Goal: Information Seeking & Learning: Learn about a topic

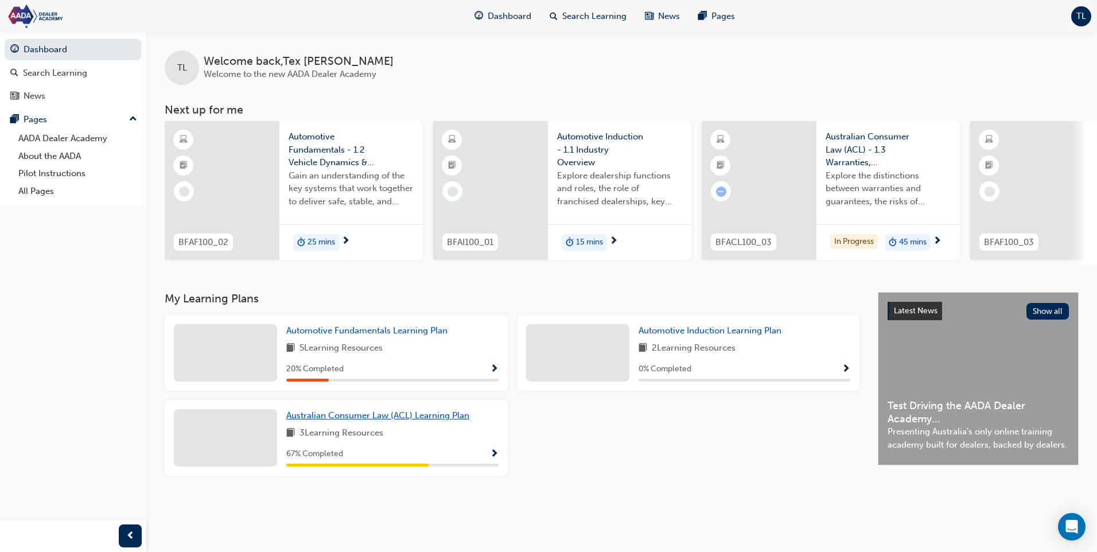
click at [352, 421] on span "Australian Consumer Law (ACL) Learning Plan" at bounding box center [377, 415] width 183 height 10
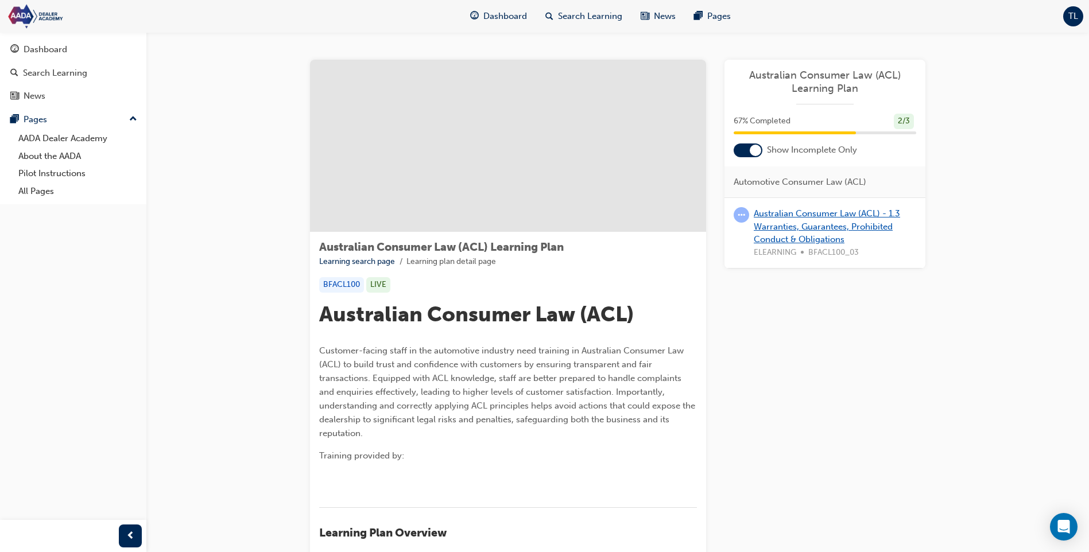
click at [779, 217] on link "Australian Consumer Law (ACL) - 1.3 Warranties, Guarantees, Prohibited Conduct …" at bounding box center [826, 226] width 146 height 36
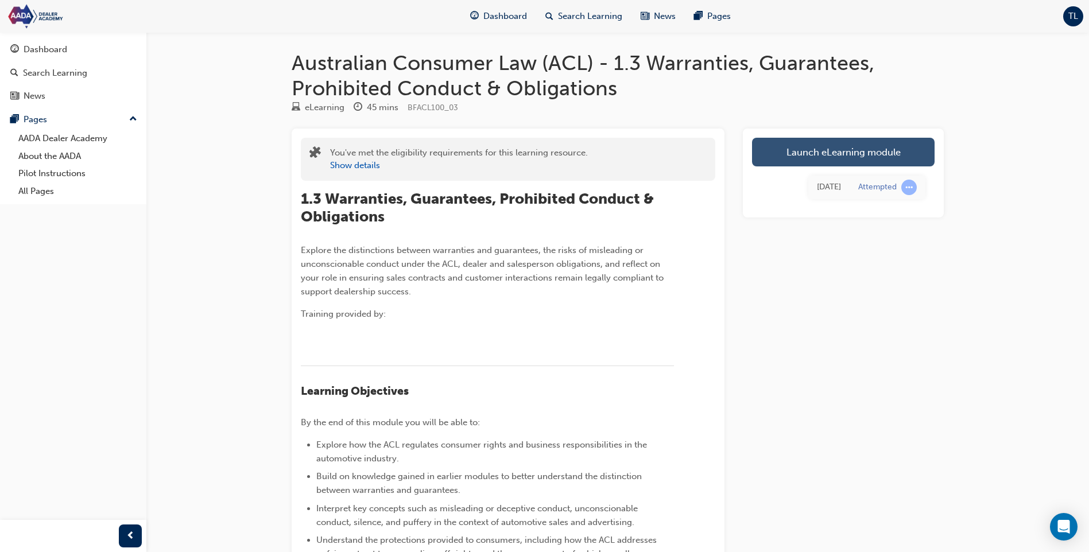
click at [791, 164] on link "Launch eLearning module" at bounding box center [843, 152] width 182 height 29
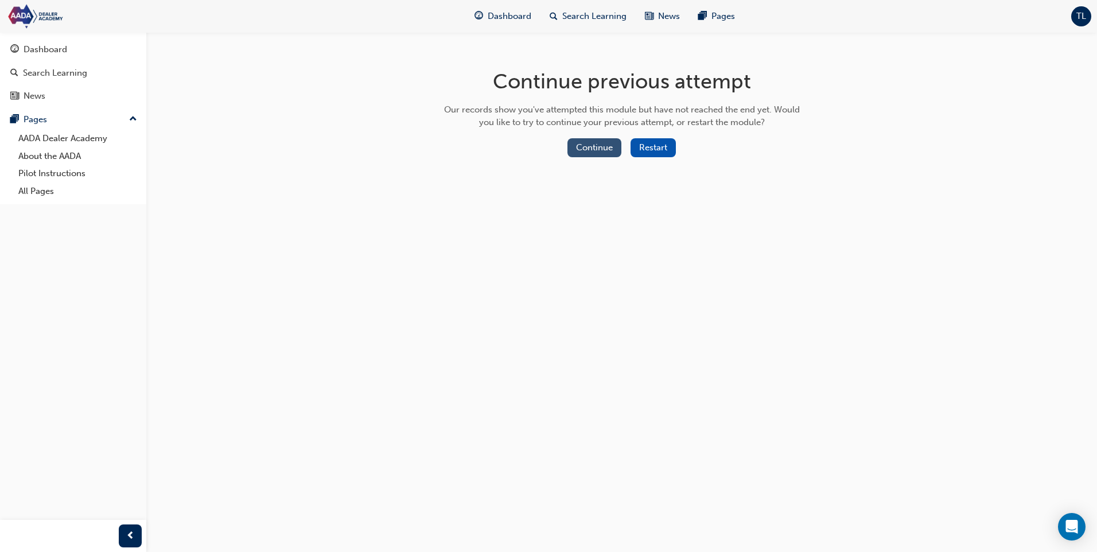
click at [598, 147] on button "Continue" at bounding box center [595, 147] width 54 height 19
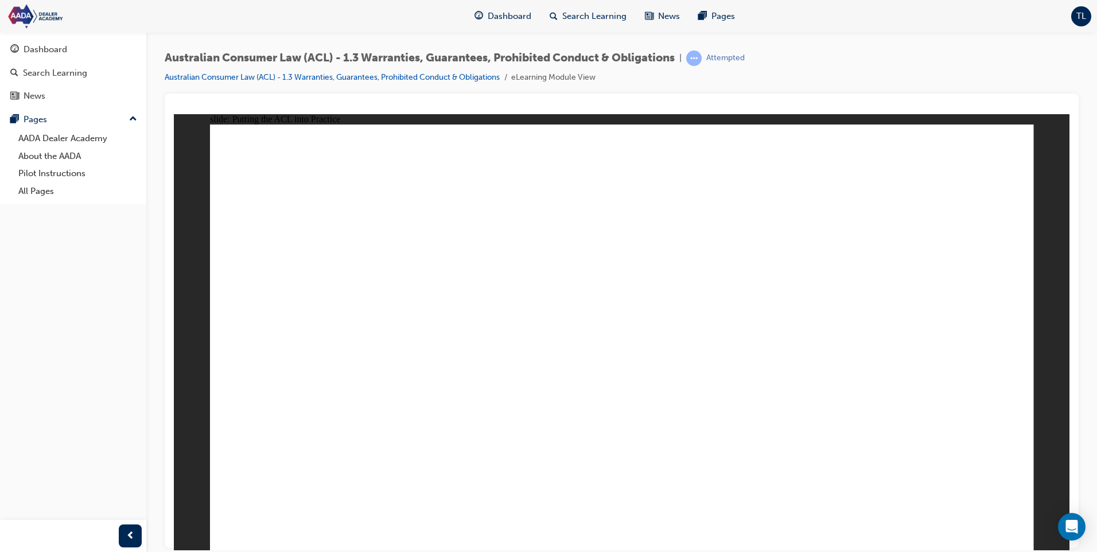
click at [1058, 458] on div "slide: Content Rectangle Rectangle 1 aspen-logo.png file-management (1).png men…" at bounding box center [622, 332] width 896 height 436
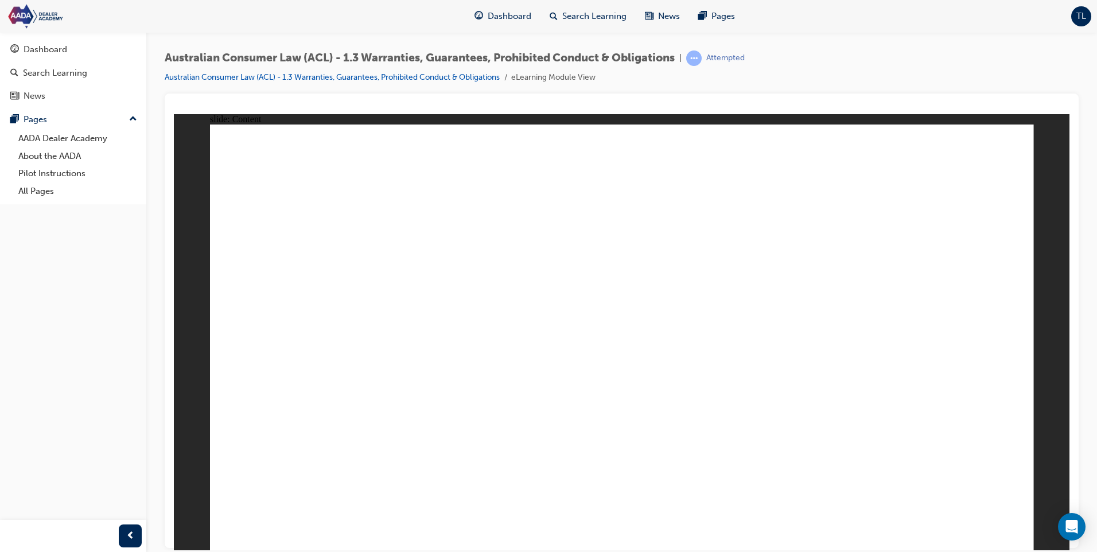
drag, startPoint x: 604, startPoint y: 312, endPoint x: 609, endPoint y: 316, distance: 6.5
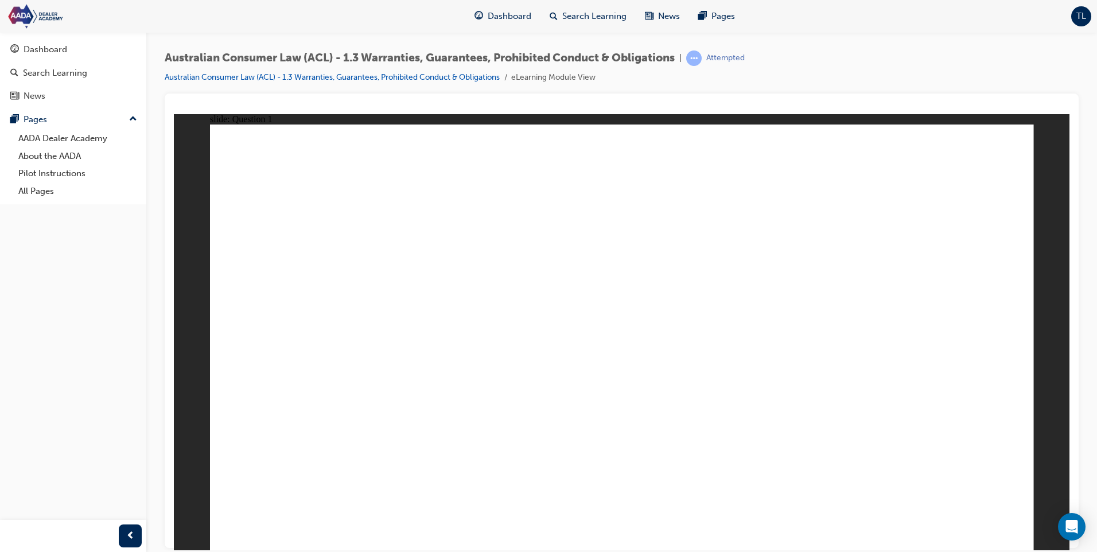
radio input "true"
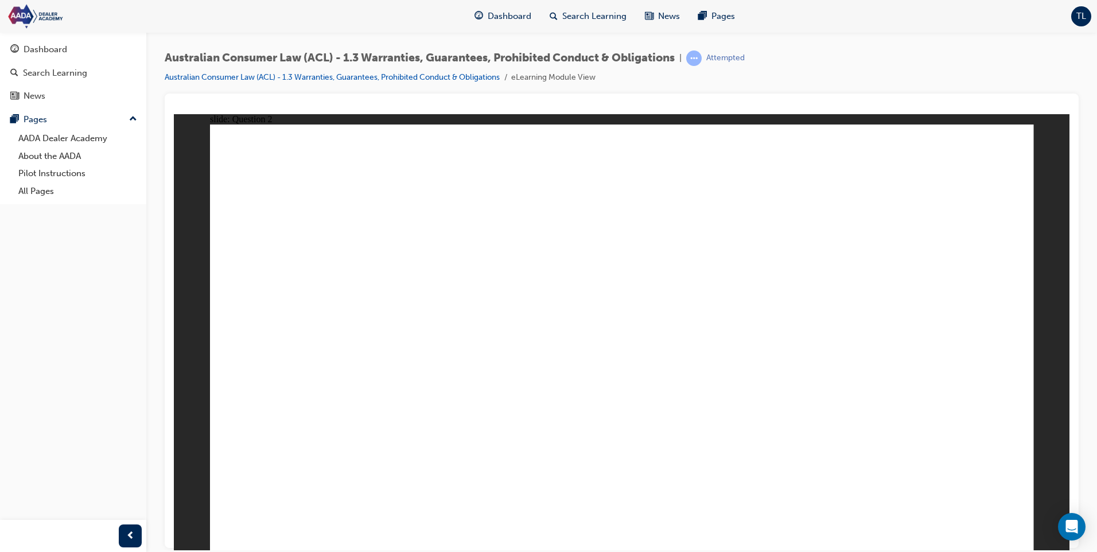
radio input "true"
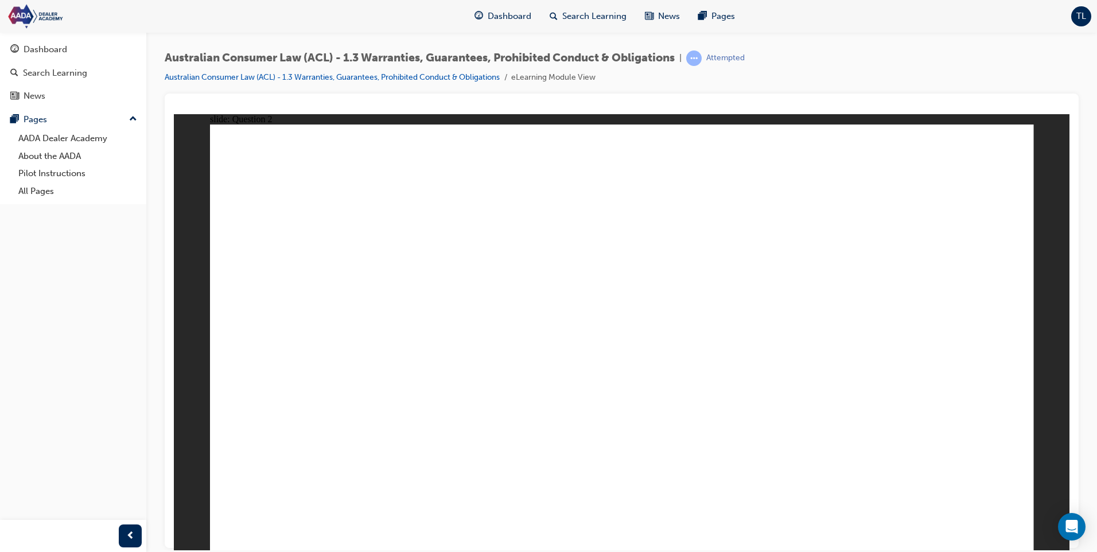
radio input "true"
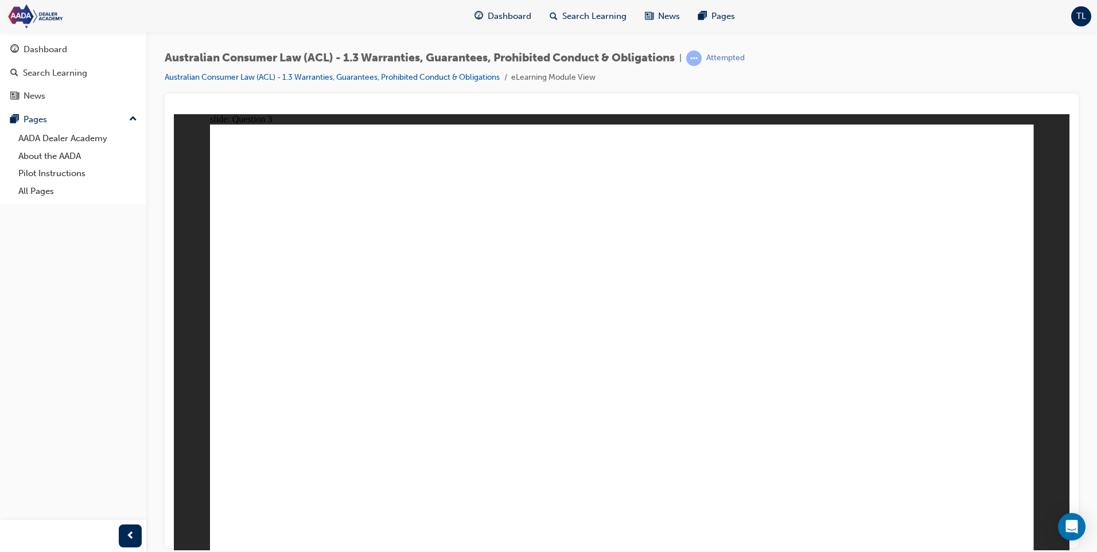
radio input "false"
radio input "true"
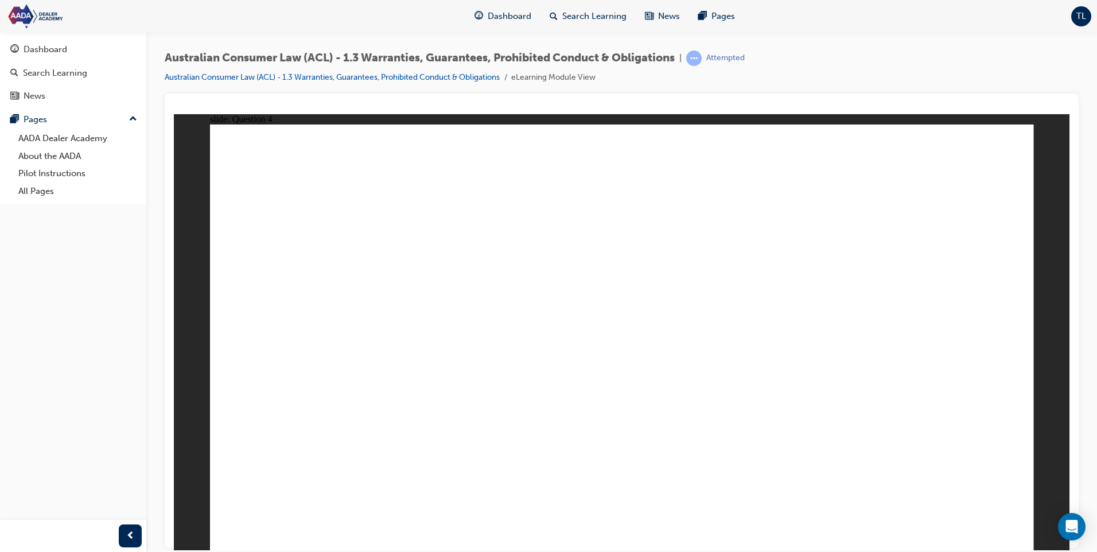
radio input "true"
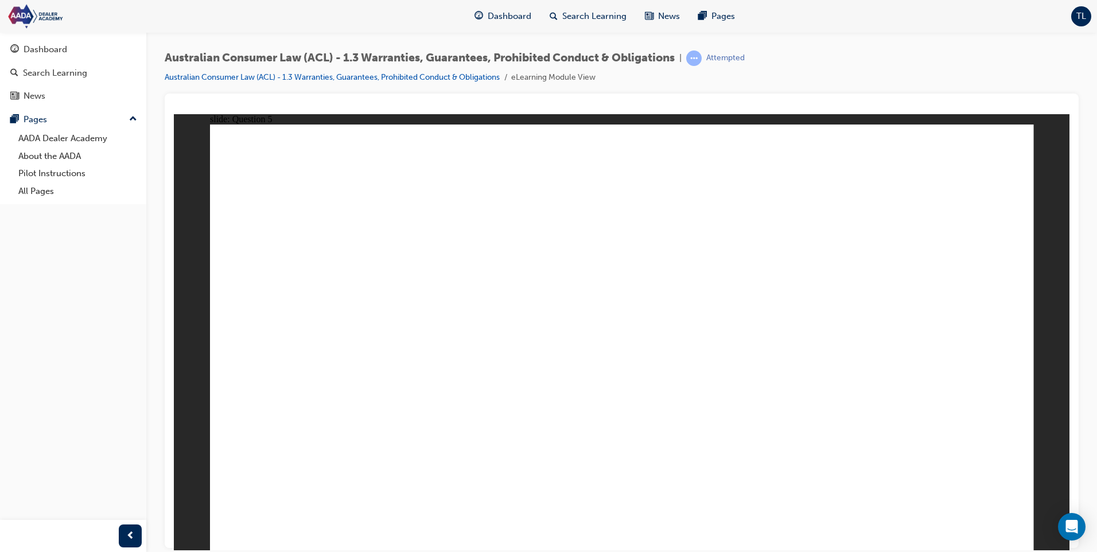
radio input "true"
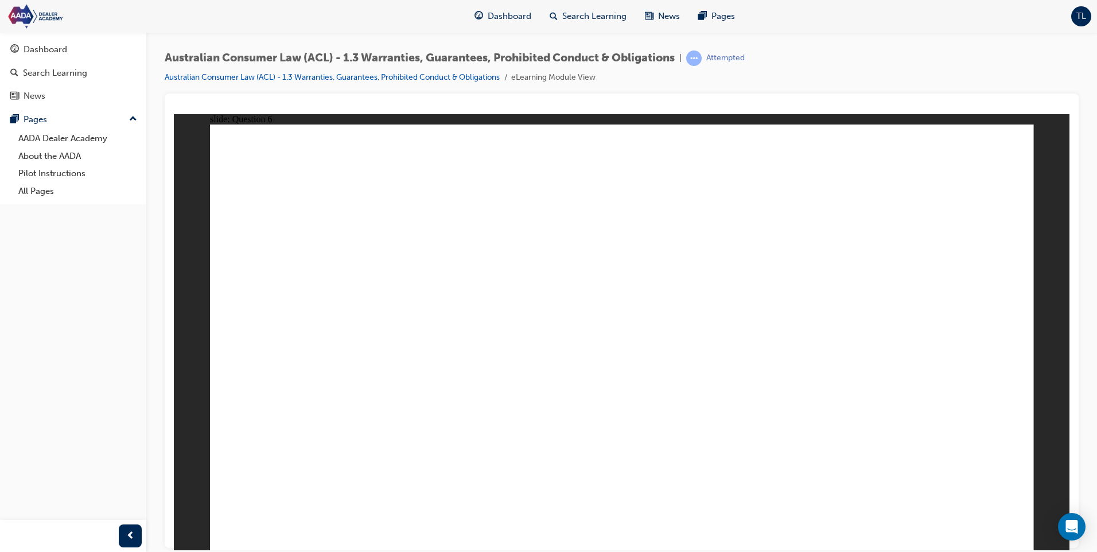
radio input "true"
radio input "false"
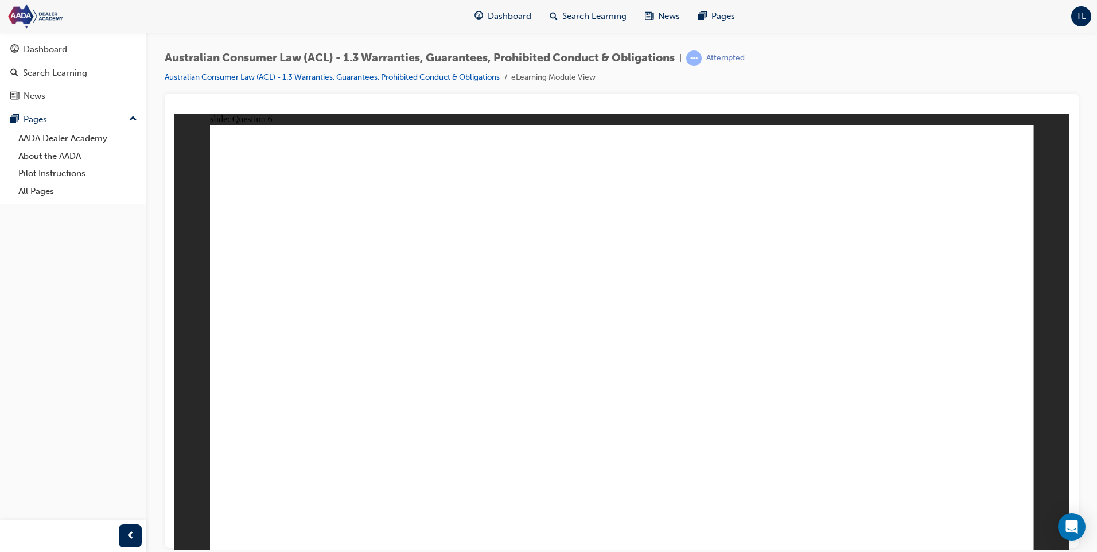
radio input "true"
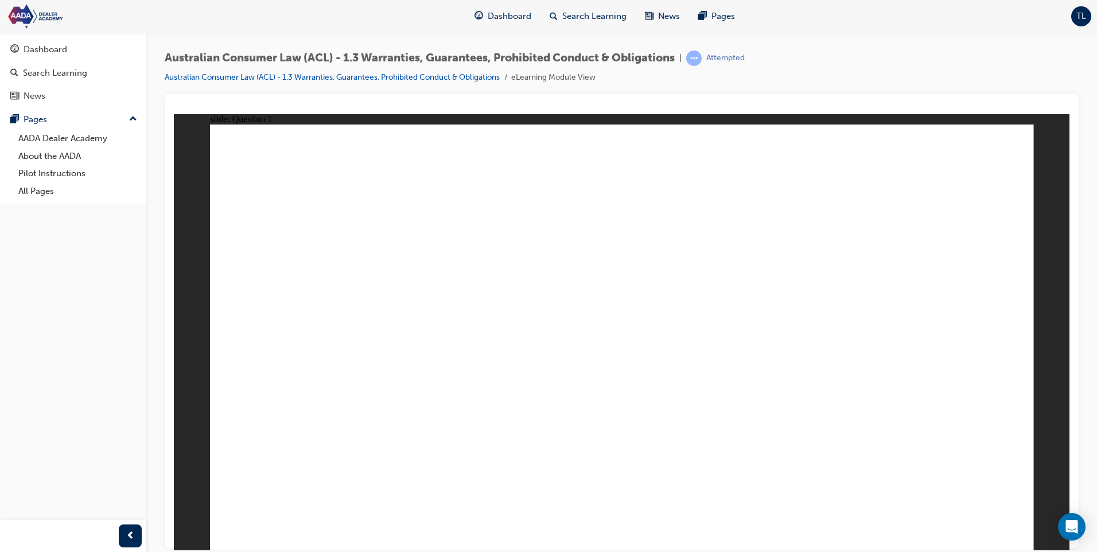
radio input "false"
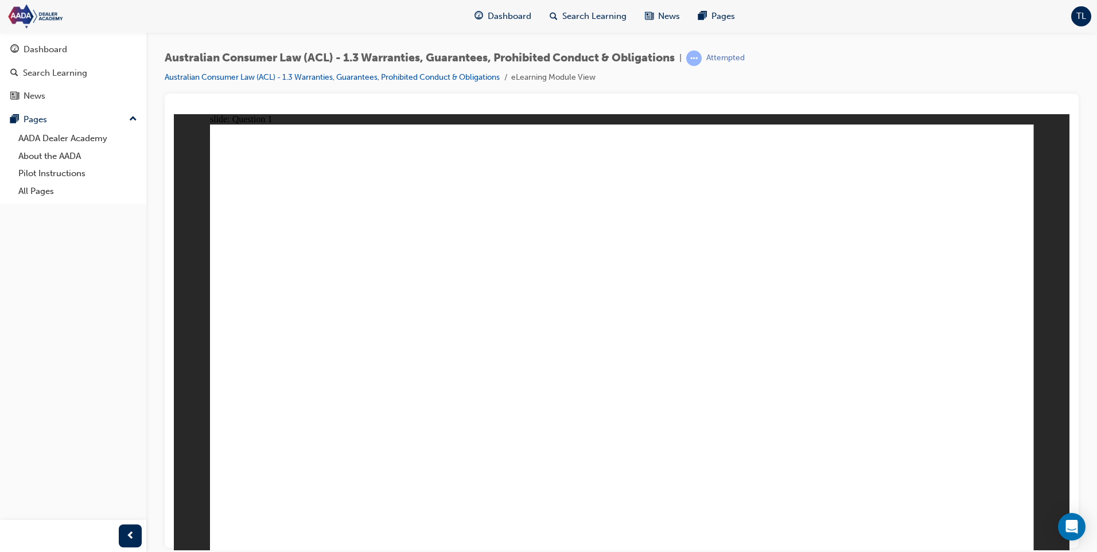
radio input "true"
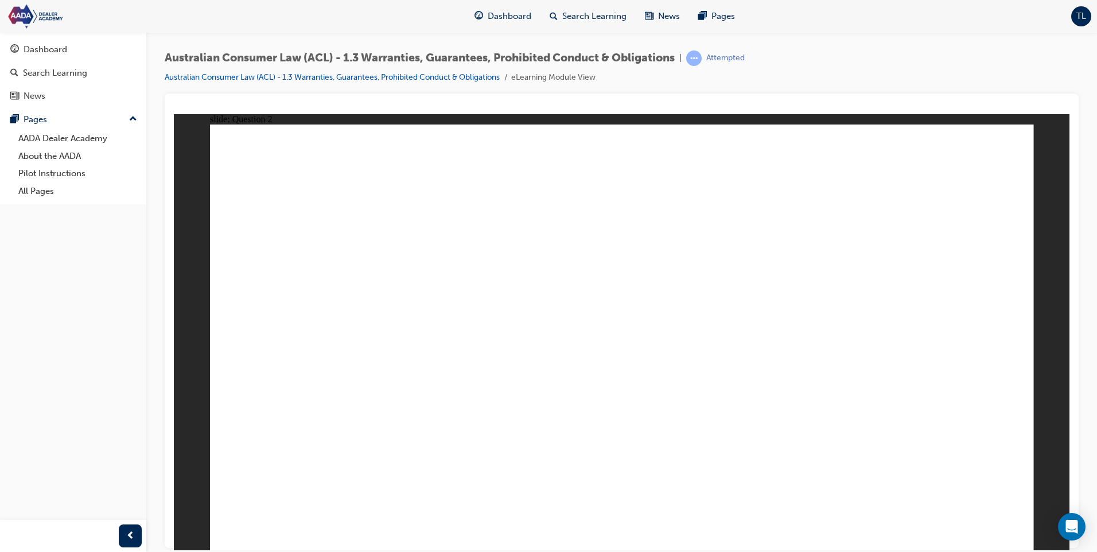
radio input "true"
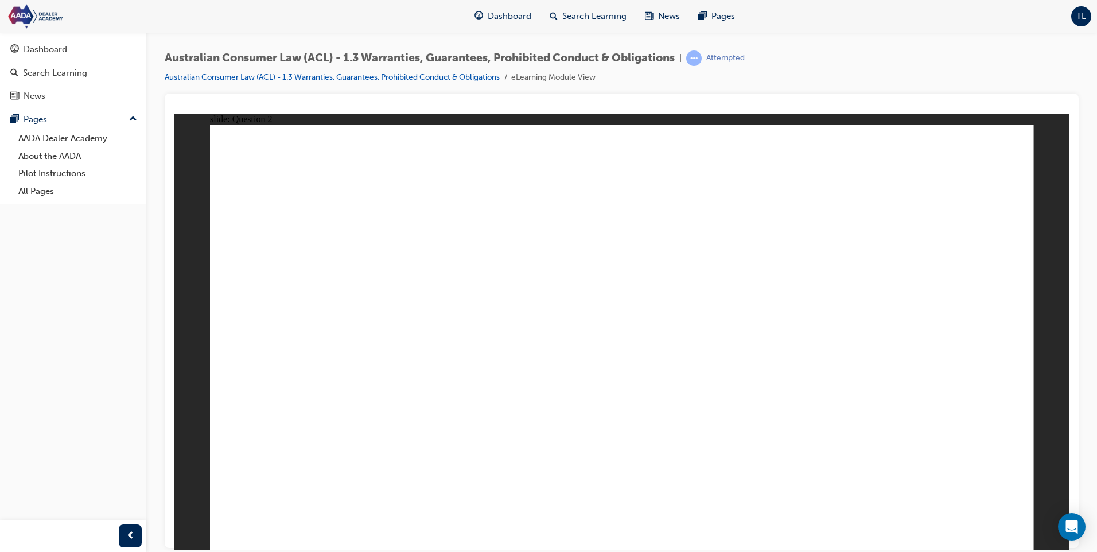
radio input "true"
drag, startPoint x: 961, startPoint y: 528, endPoint x: 962, endPoint y: 522, distance: 6.4
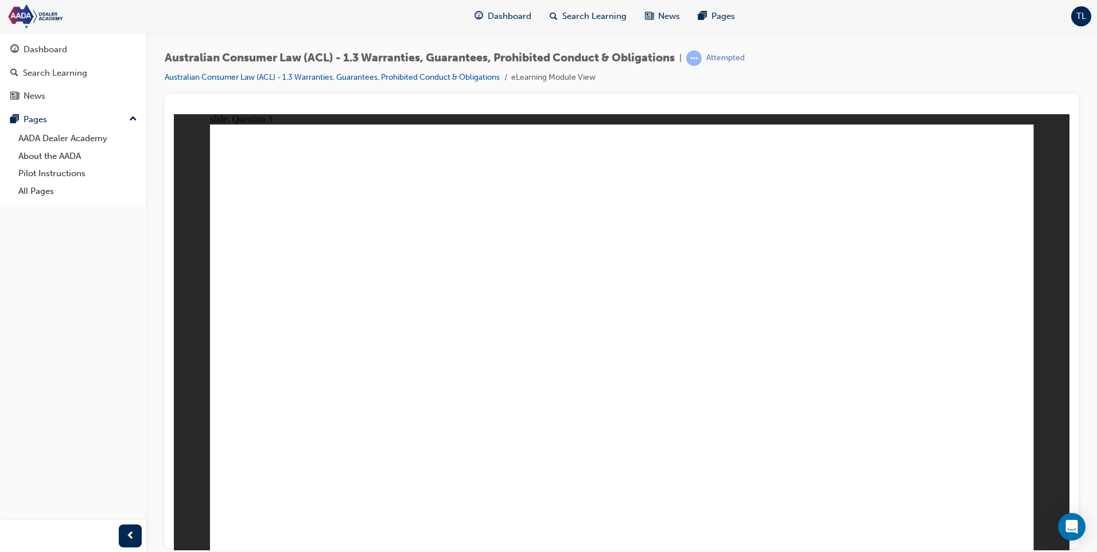
radio input "true"
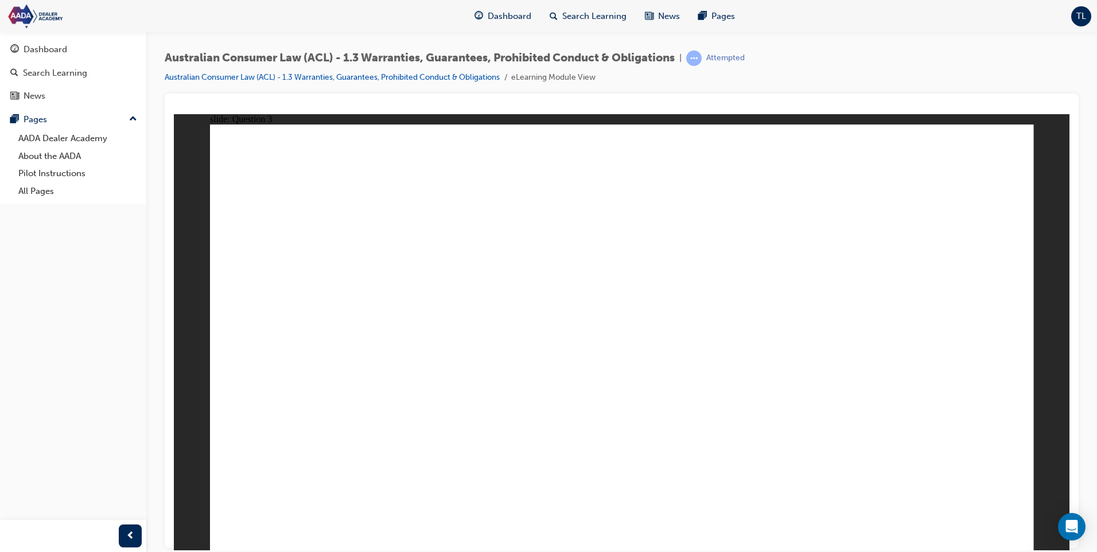
radio input "true"
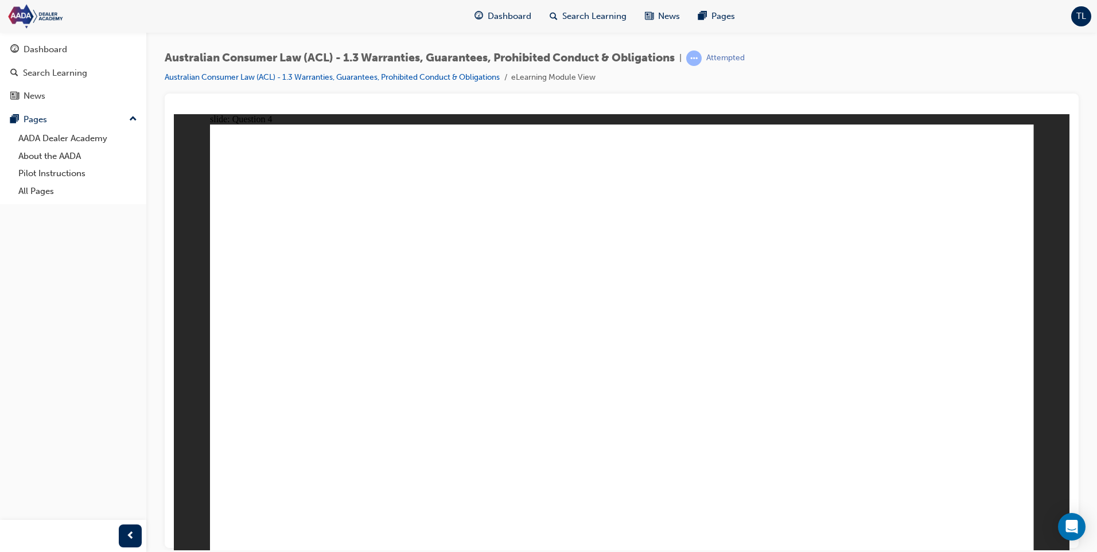
radio input "true"
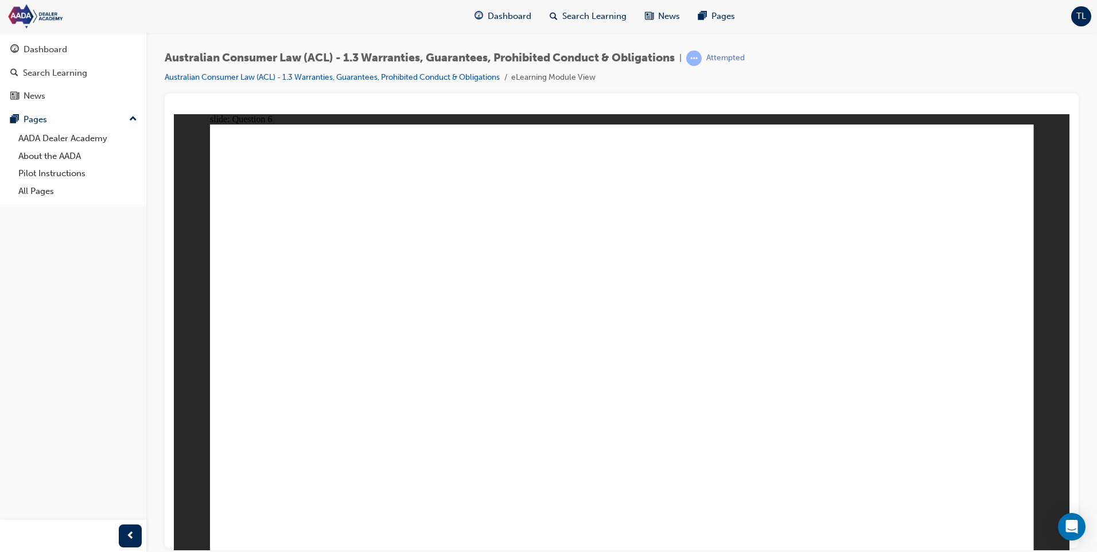
radio input "true"
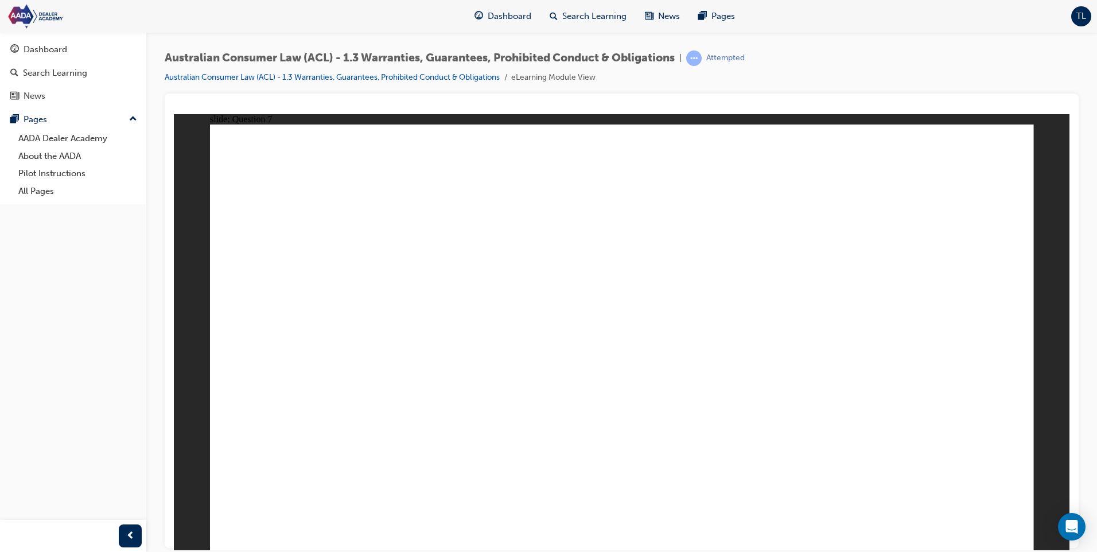
radio input "true"
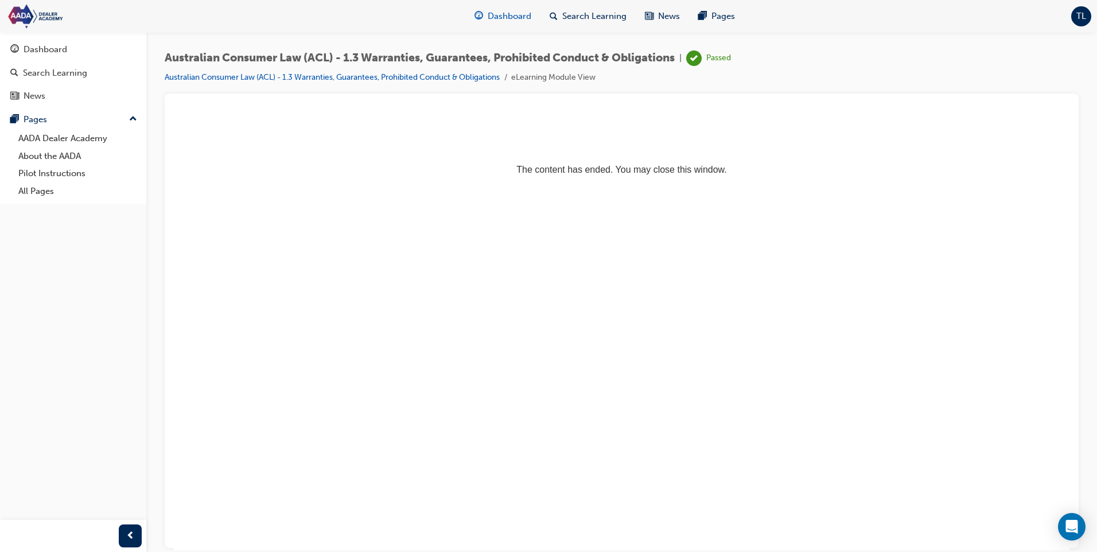
click at [488, 20] on span "Dashboard" at bounding box center [510, 16] width 44 height 13
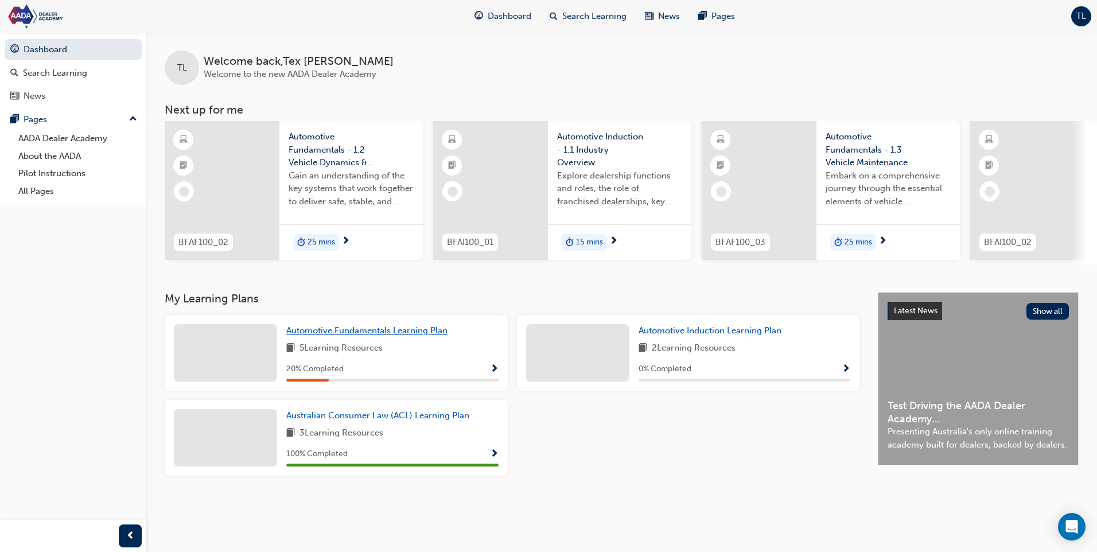
click at [399, 336] on span "Automotive Fundamentals Learning Plan" at bounding box center [366, 330] width 161 height 10
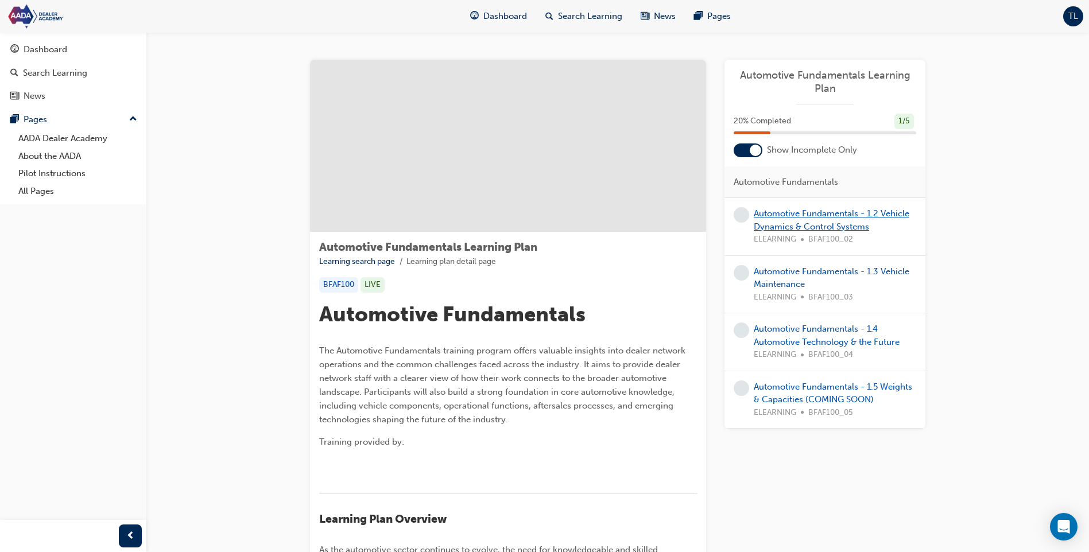
click at [808, 218] on link "Automotive Fundamentals - 1.2 Vehicle Dynamics & Control Systems" at bounding box center [831, 220] width 156 height 24
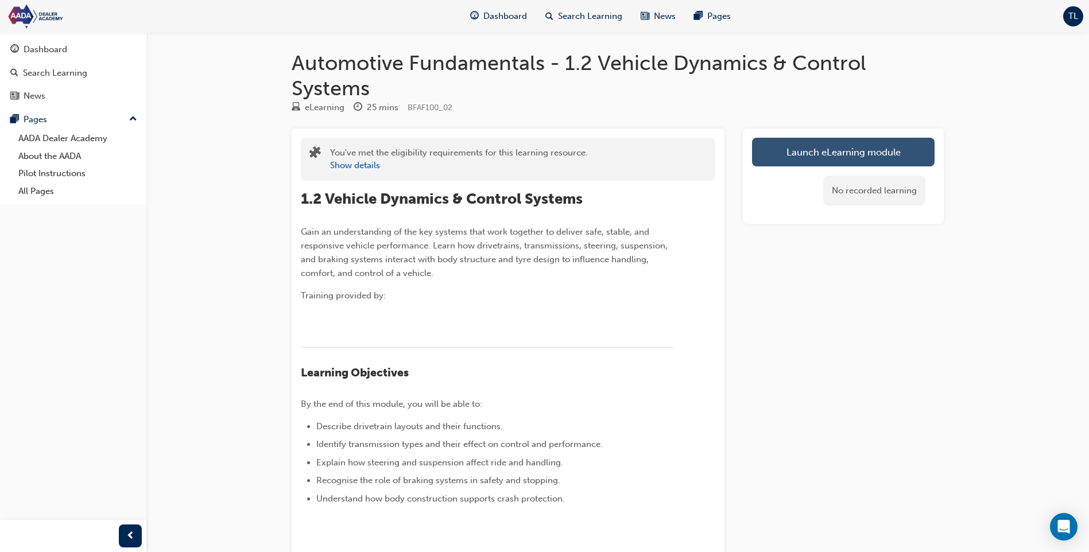
click at [769, 156] on link "Launch eLearning module" at bounding box center [843, 152] width 182 height 29
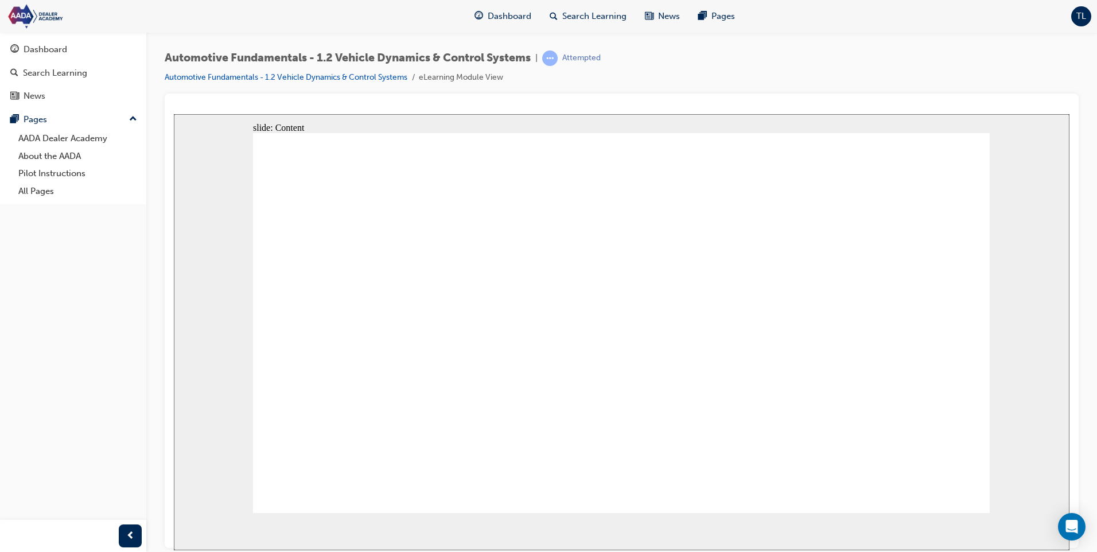
drag, startPoint x: 485, startPoint y: 343, endPoint x: 539, endPoint y: 338, distance: 53.6
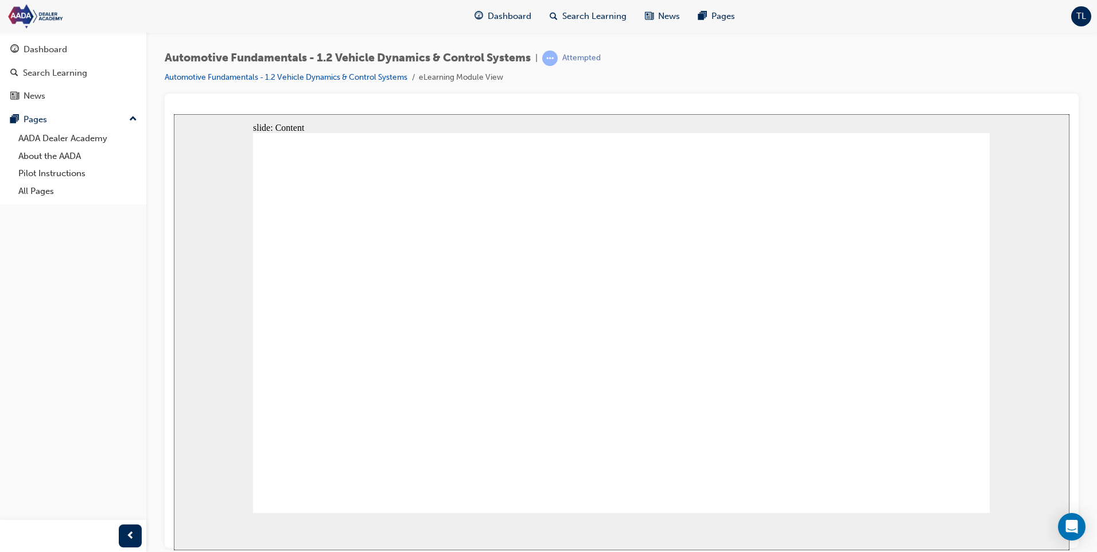
radio input "true"
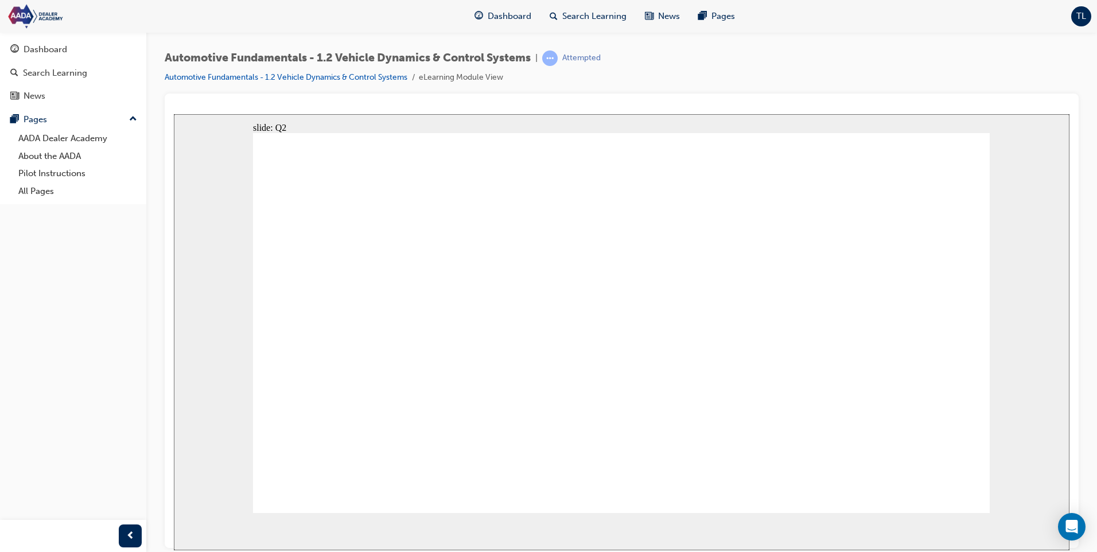
radio input "true"
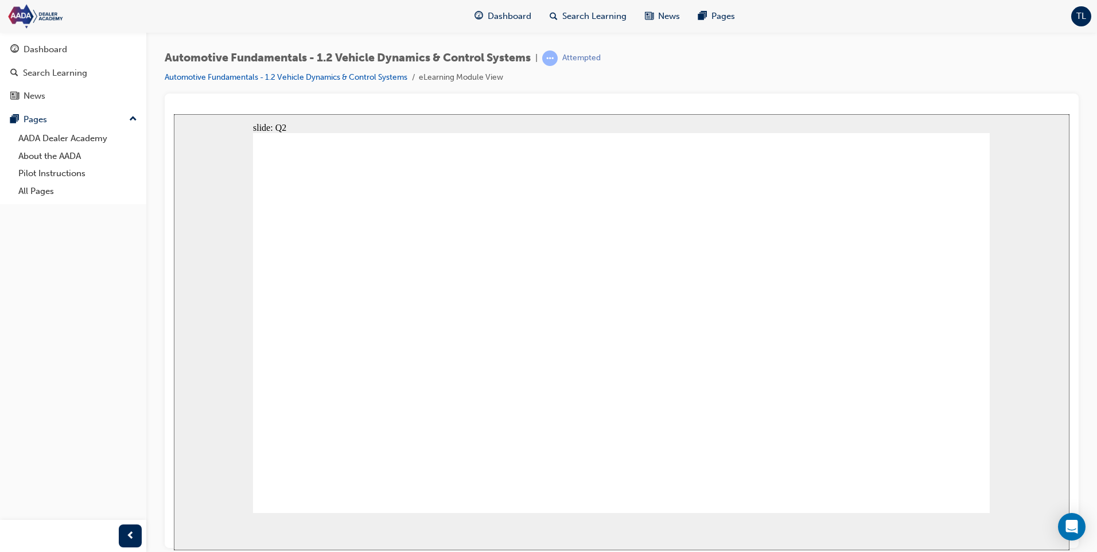
radio input "true"
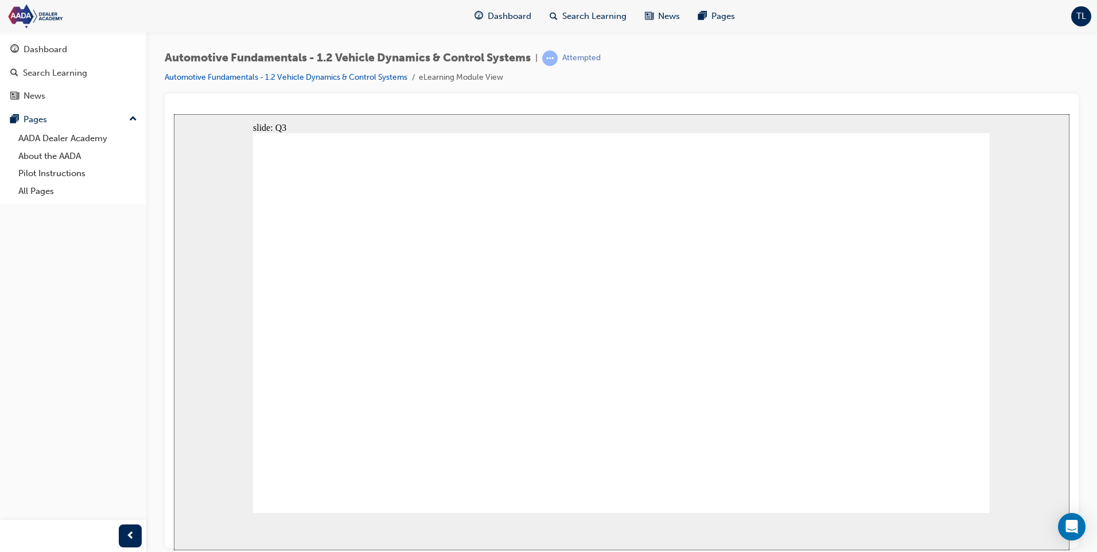
radio input "true"
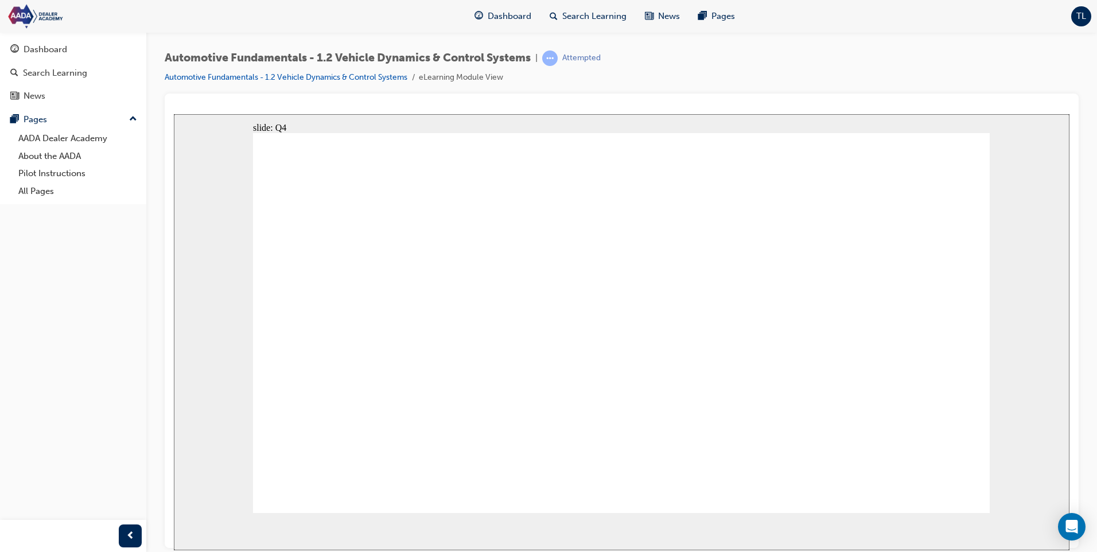
radio input "true"
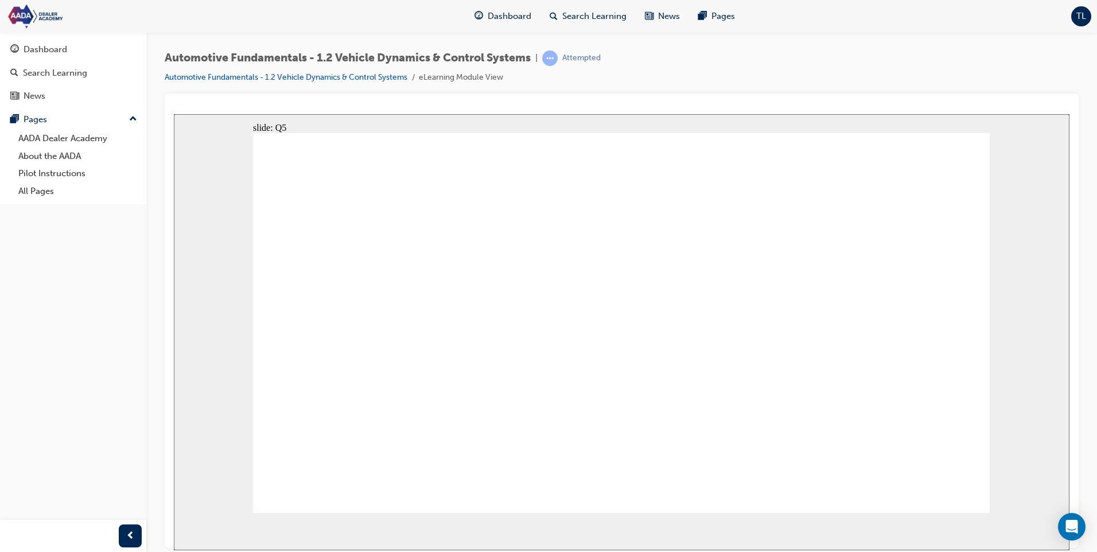
click at [480, 15] on span "guage-icon" at bounding box center [479, 16] width 9 height 14
